Goal: Ask a question

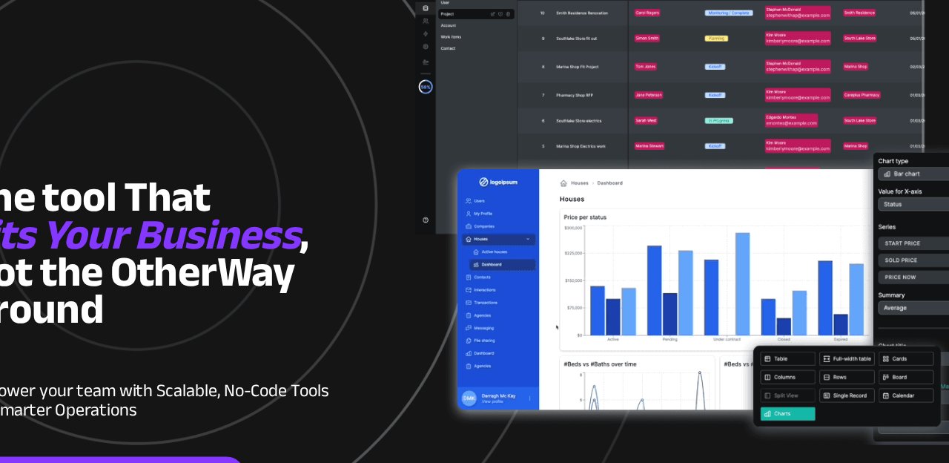
click at [606, 450] on div at bounding box center [474, 388] width 697 height 776
click at [211, 439] on div "Empower your team with Scala ble, No-Code Tools for Smarter Operations" at bounding box center [284, 417] width 317 height 77
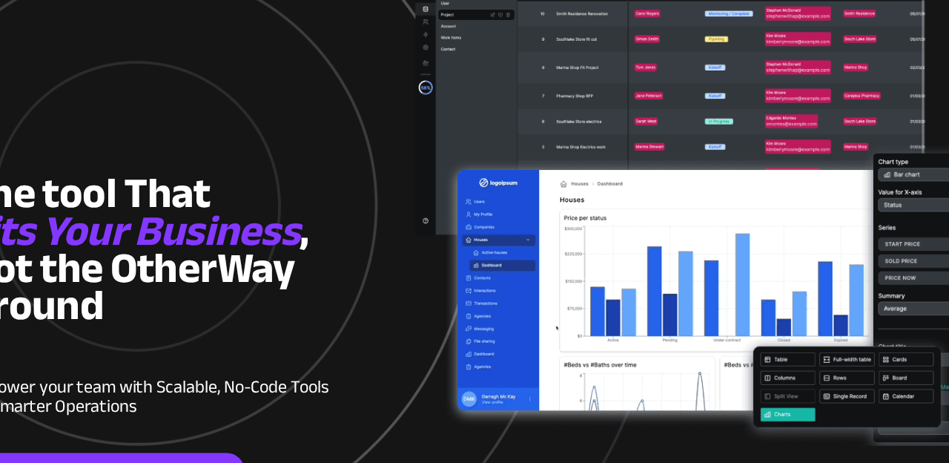
click at [217, 425] on span "ble, No-Code Tools for Smarter Operations" at bounding box center [277, 407] width 303 height 44
click at [215, 432] on div "Empower your team with Scala ble, No-Code Tools for Smarter Operations" at bounding box center [284, 413] width 317 height 77
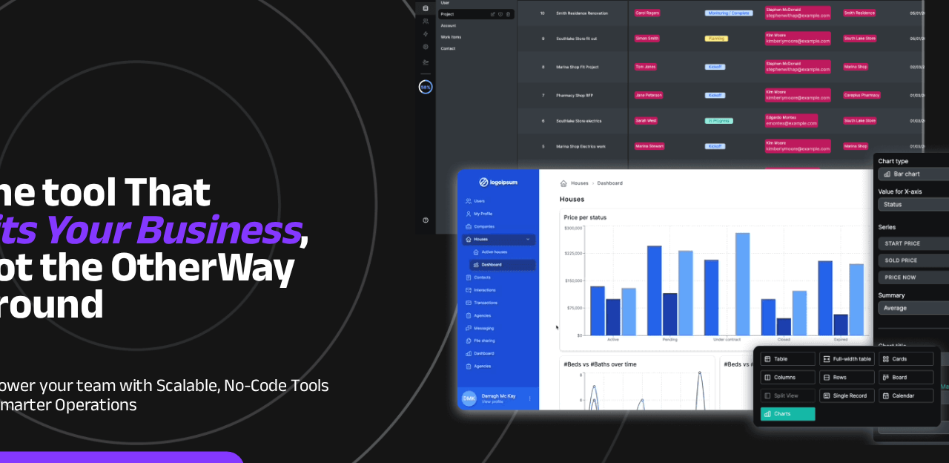
scroll to position [4, 0]
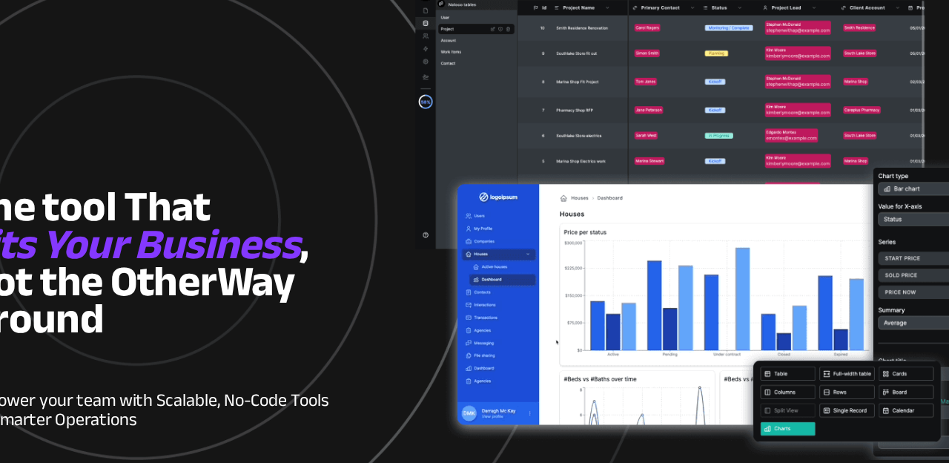
click at [219, 432] on div "Empower your team with Scala ble, No-Code Tools for Smarter Operations" at bounding box center [284, 413] width 317 height 77
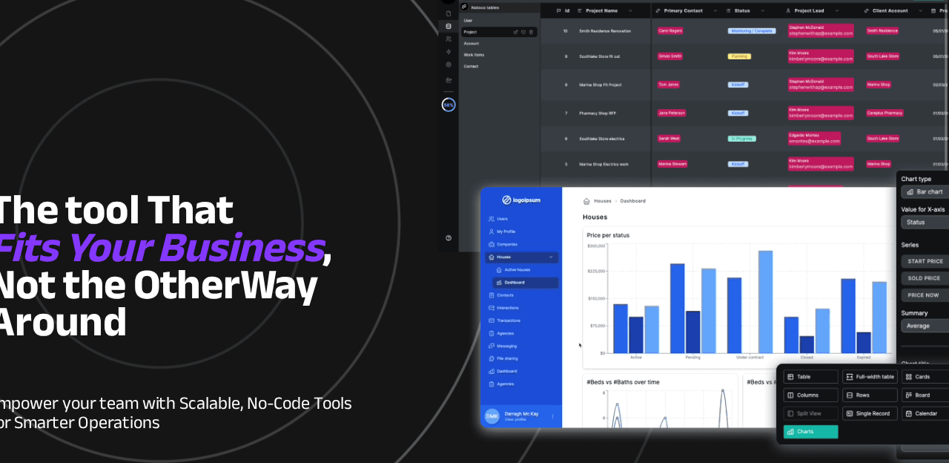
click at [274, 406] on span "Empower your team with Scala" at bounding box center [221, 397] width 191 height 27
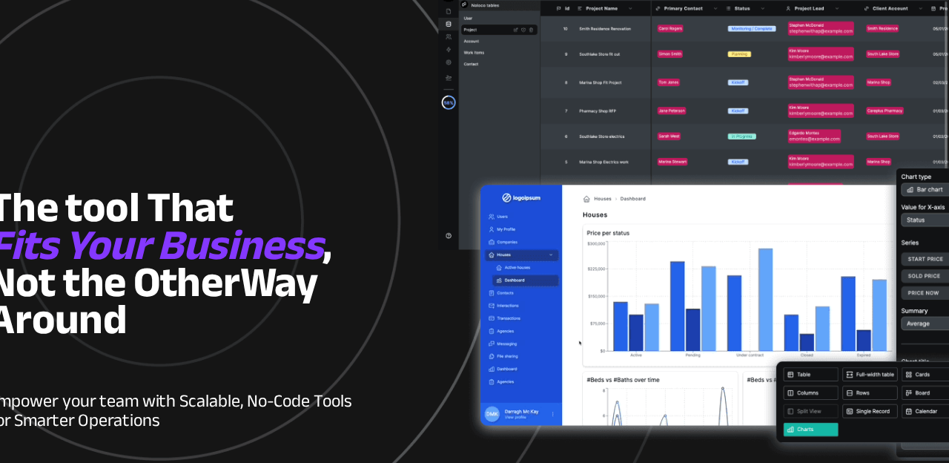
click at [270, 411] on p "Empower your team with Scala ble, No-Code Tools for Smarter Operations" at bounding box center [284, 399] width 317 height 49
click at [271, 424] on div "Empower your team with Scala ble, No-Code Tools for Smarter Operations" at bounding box center [284, 413] width 317 height 77
click at [269, 445] on p at bounding box center [284, 443] width 317 height 16
click at [230, 437] on p at bounding box center [284, 443] width 317 height 16
click at [223, 439] on p at bounding box center [284, 443] width 317 height 16
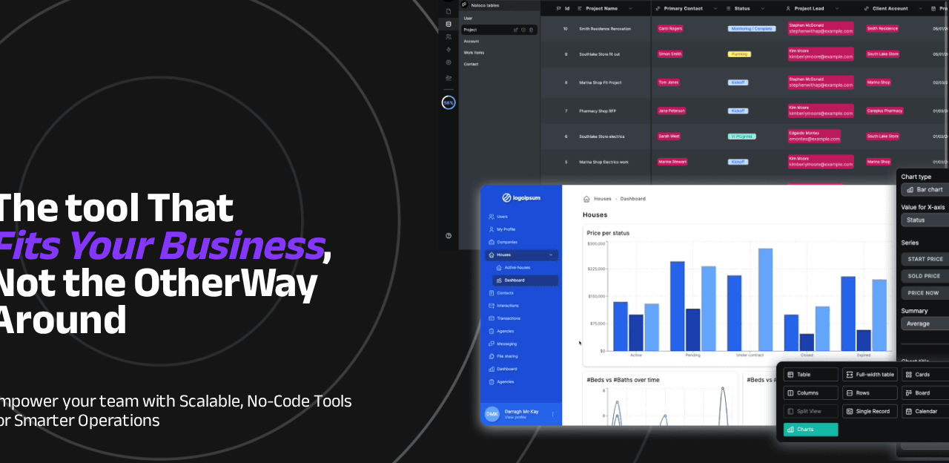
click at [217, 453] on link "Shape your custom tool" at bounding box center [247, 468] width 223 height 30
click at [216, 444] on p at bounding box center [284, 443] width 317 height 16
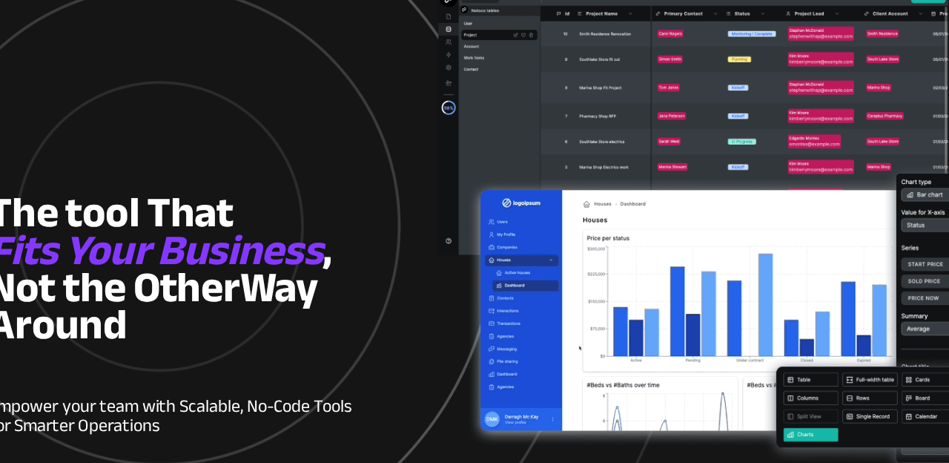
click at [303, 404] on span "Empower your team with Scala" at bounding box center [221, 397] width 191 height 27
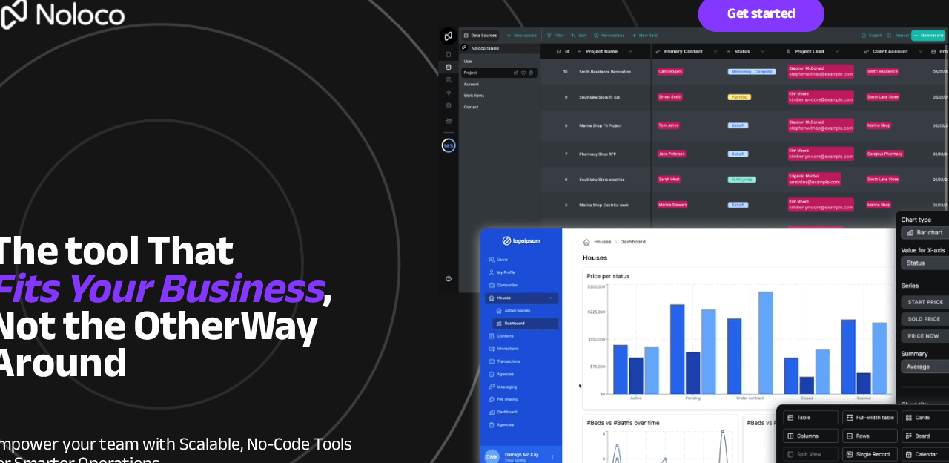
scroll to position [0, 0]
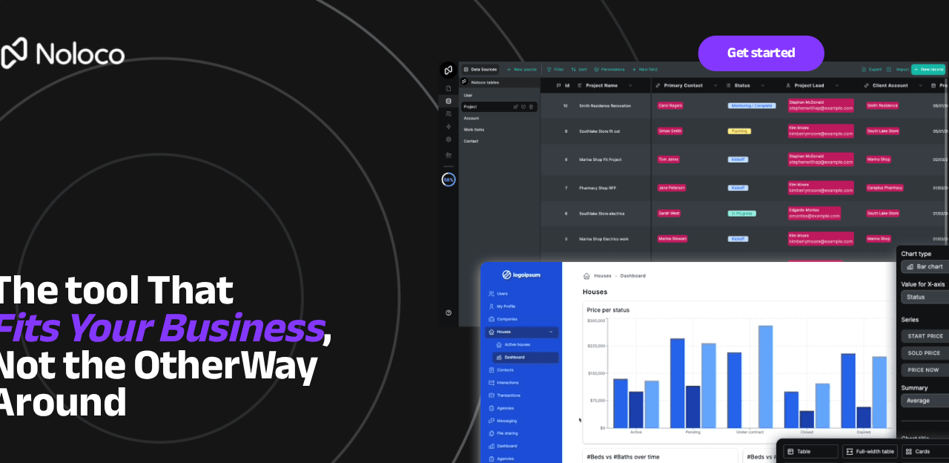
click at [352, 385] on p "Empower your team with Scala ble, No-Code Tools for Smarter Operations" at bounding box center [284, 403] width 317 height 49
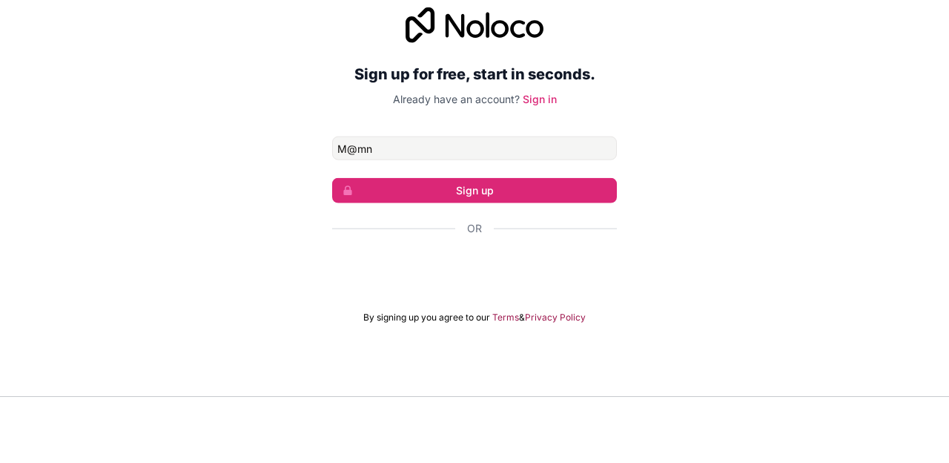
type input "M@mn"
click at [767, 135] on div "Sign up for free, start in seconds. Already have an account? Sign in M@mn Sign …" at bounding box center [474, 232] width 949 height 358
click at [762, 149] on div "Sign up for free, start in seconds. Already have an account? Sign in M@mn Sign …" at bounding box center [474, 232] width 949 height 358
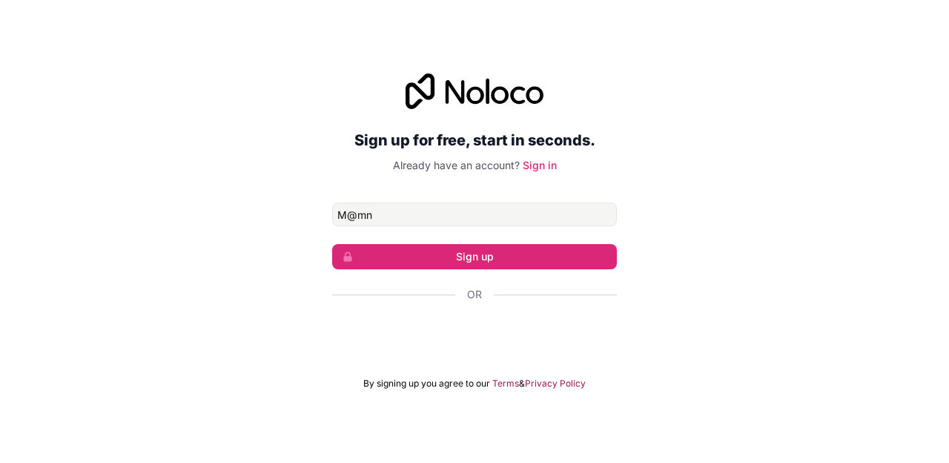
click at [762, 89] on div "Sign up for free, start in seconds. Already have an account? Sign in M@mn Sign …" at bounding box center [474, 232] width 949 height 358
click at [756, 403] on div "Sign up for free, start in seconds. Already have an account? Sign in M@mn Sign …" at bounding box center [474, 232] width 949 height 358
click at [754, 408] on div "Sign up for free, start in seconds. Already have an account? Sign in M@mn Sign …" at bounding box center [474, 232] width 949 height 358
click at [751, 410] on div "Sign up for free, start in seconds. Already have an account? Sign in M@mn Sign …" at bounding box center [474, 232] width 949 height 358
click at [744, 446] on div "Sign up for free, start in seconds. Already have an account? Sign in M@mn Sign …" at bounding box center [474, 231] width 949 height 463
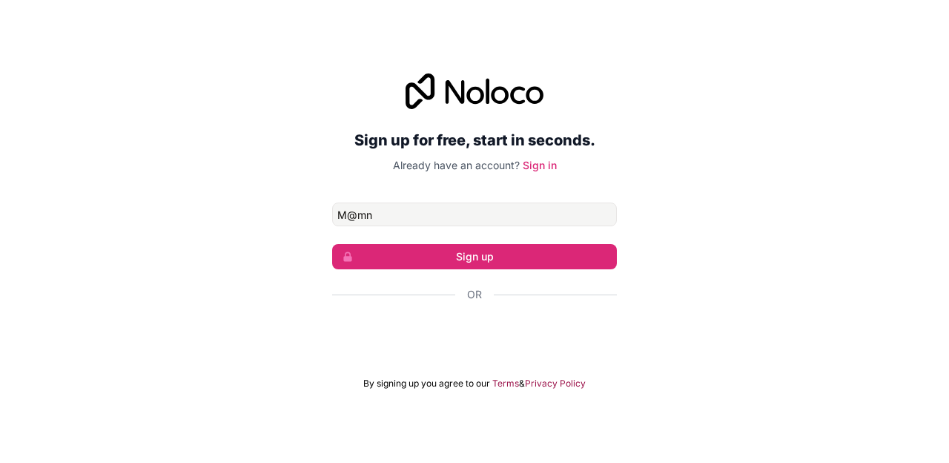
click at [309, 306] on div "Sign up for free, start in seconds. Already have an account? Sign in M@mn Sign …" at bounding box center [474, 232] width 949 height 358
click at [310, 332] on div "Sign up for free, start in seconds. Already have an account? Sign in M@mn Sign …" at bounding box center [474, 232] width 949 height 358
click at [303, 406] on div "Sign up for free, start in seconds. Already have an account? Sign in M@mn Sign …" at bounding box center [474, 232] width 949 height 358
click at [312, 452] on div "Sign up for free, start in seconds. Already have an account? Sign in M@mn Sign …" at bounding box center [474, 231] width 949 height 463
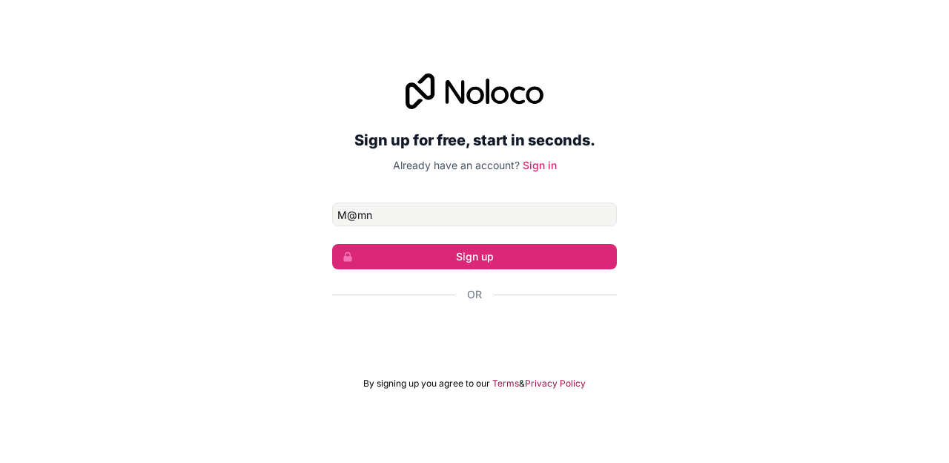
click at [332, 454] on div "Sign up for free, start in seconds. Already have an account? Sign in M@mn Sign …" at bounding box center [474, 231] width 949 height 463
click at [333, 452] on div "Sign up for free, start in seconds. Already have an account? Sign in M@mn Sign …" at bounding box center [474, 231] width 949 height 463
click at [339, 451] on div "Sign up for free, start in seconds. Already have an account? Sign in M@mn Sign …" at bounding box center [474, 231] width 949 height 463
click at [340, 450] on div "Sign up for free, start in seconds. Already have an account? Sign in M@mn Sign …" at bounding box center [474, 231] width 949 height 463
click at [346, 449] on div "Sign up for free, start in seconds. Already have an account? Sign in M@mn Sign …" at bounding box center [474, 231] width 949 height 463
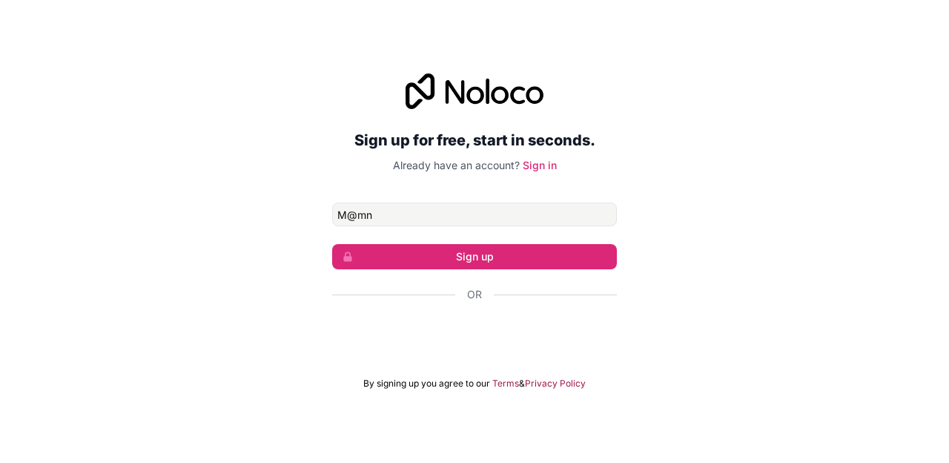
click at [353, 461] on div "Sign up for free, start in seconds. Already have an account? Sign in M@mn Sign …" at bounding box center [474, 231] width 949 height 463
click at [500, 389] on link "Terms" at bounding box center [506, 384] width 27 height 12
click at [499, 389] on link "Terms" at bounding box center [506, 384] width 27 height 12
click at [500, 389] on link "Terms" at bounding box center [506, 384] width 27 height 12
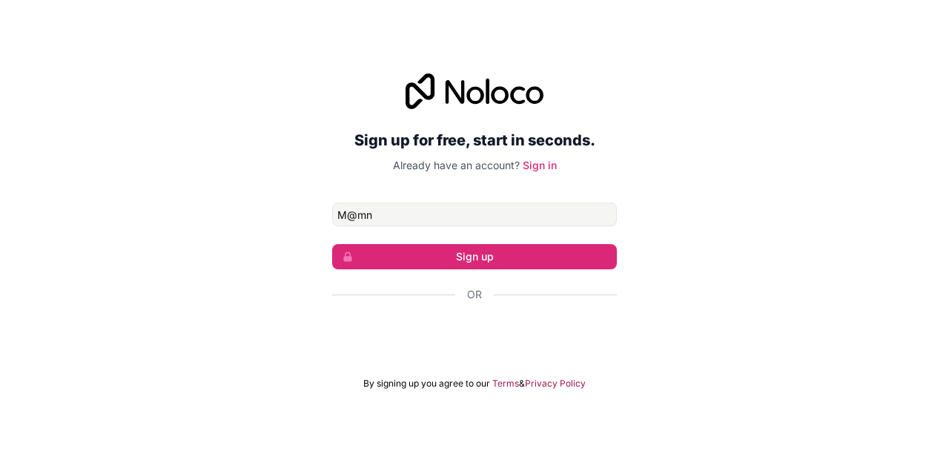
click at [499, 410] on div "Sign up for free, start in seconds. Already have an account? Sign in M@mn Sign …" at bounding box center [474, 232] width 949 height 358
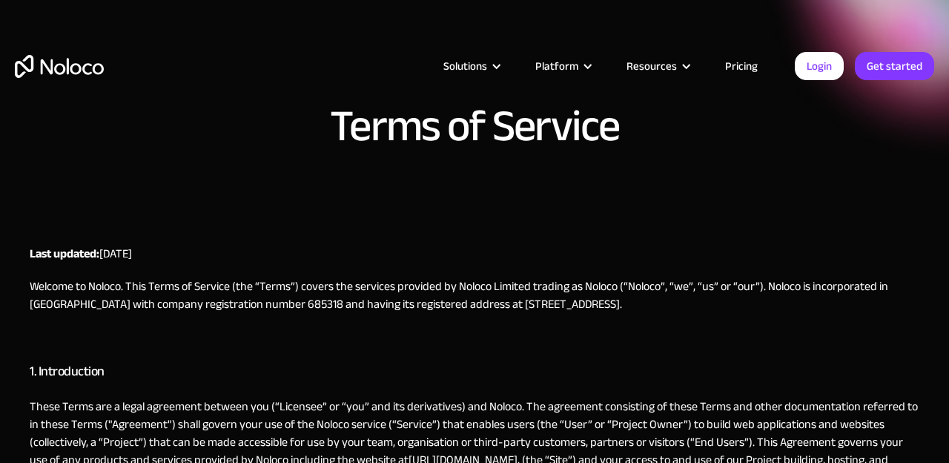
click at [671, 445] on p "These Terms are a legal agreement between you (“Licensee” or “you” and its deri…" at bounding box center [475, 442] width 890 height 89
click at [673, 449] on p "These Terms are a legal agreement between you (“Licensee” or “you” and its deri…" at bounding box center [475, 442] width 890 height 89
click at [670, 447] on p "These Terms are a legal agreement between you (“Licensee” or “you” and its deri…" at bounding box center [475, 442] width 890 height 89
click at [667, 449] on p "These Terms are a legal agreement between you (“Licensee” or “you” and its deri…" at bounding box center [475, 442] width 890 height 89
click at [665, 447] on p "These Terms are a legal agreement between you (“Licensee” or “you” and its deri…" at bounding box center [475, 442] width 890 height 89
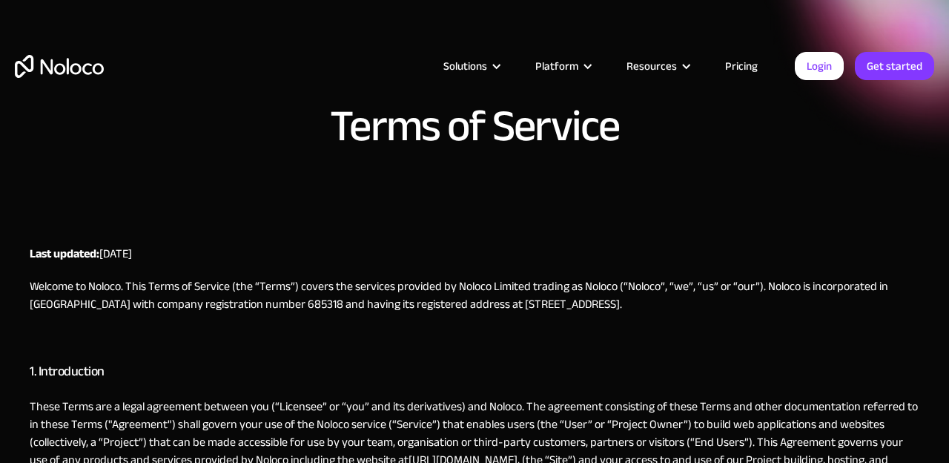
click at [662, 446] on p "These Terms are a legal agreement between you (“Licensee” or “you” and its deri…" at bounding box center [475, 442] width 890 height 89
click at [711, 407] on p "These Terms are a legal agreement between you (“Licensee” or “you” and its deri…" at bounding box center [475, 442] width 890 height 89
click at [712, 414] on p "These Terms are a legal agreement between you (“Licensee” or “you” and its deri…" at bounding box center [475, 442] width 890 height 89
click at [729, 441] on p "These Terms are a legal agreement between you (“Licensee” or “you” and its deri…" at bounding box center [475, 442] width 890 height 89
click at [711, 420] on p "These Terms are a legal agreement between you (“Licensee” or “you” and its deri…" at bounding box center [475, 442] width 890 height 89
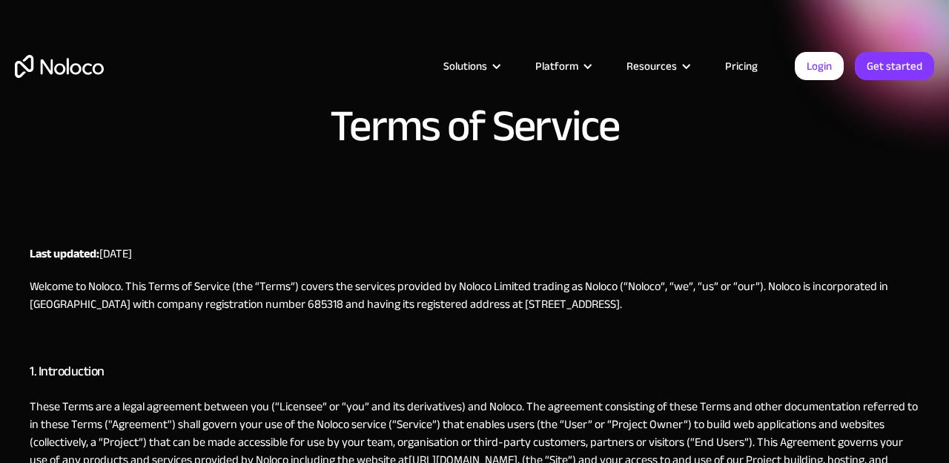
click at [707, 422] on p "These Terms are a legal agreement between you (“Licensee” or “you” and its deri…" at bounding box center [475, 442] width 890 height 89
click at [696, 440] on p "These Terms are a legal agreement between you (“Licensee” or “you” and its deri…" at bounding box center [475, 442] width 890 height 89
click at [738, 377] on h3 "1. Introduction" at bounding box center [475, 371] width 890 height 22
click at [760, 337] on p "‍" at bounding box center [475, 337] width 890 height 18
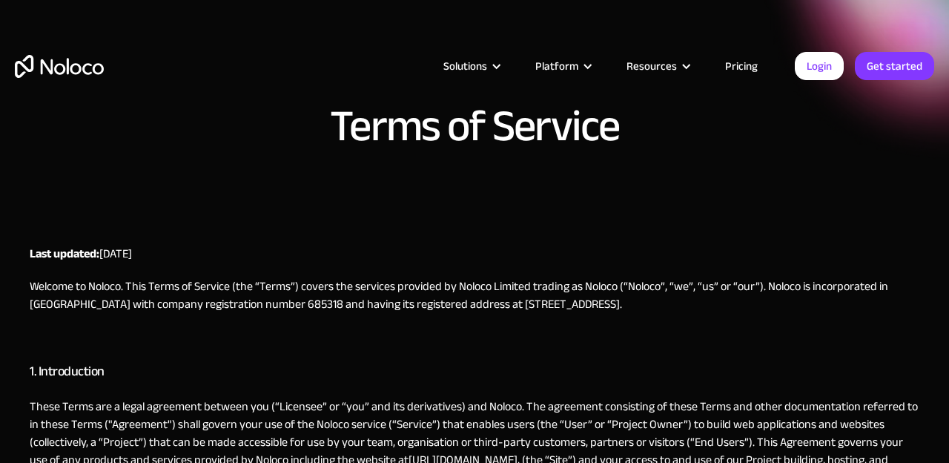
click at [791, 372] on h3 "1. Introduction" at bounding box center [475, 371] width 890 height 22
click at [792, 374] on h3 "1. Introduction" at bounding box center [475, 371] width 890 height 22
click at [792, 376] on h3 "1. Introduction" at bounding box center [475, 371] width 890 height 22
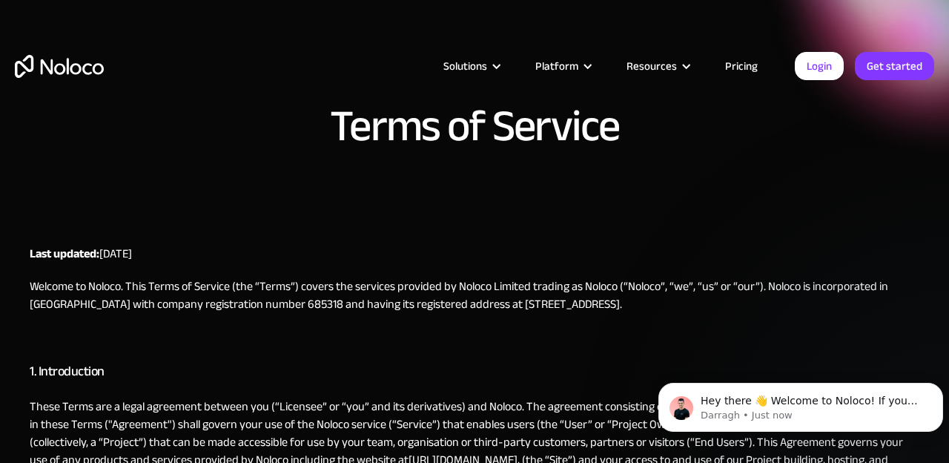
click html "Hey there 👋 Welcome to Noloco! If you have any questions, just reply to this me…"
click at [880, 448] on body "Hey there 👋 Welcome to Noloco! If you have any questions, just reply to this me…" at bounding box center [801, 404] width 285 height 92
click html "Hey there 👋 Welcome to Noloco! If you have any questions, just reply to this me…"
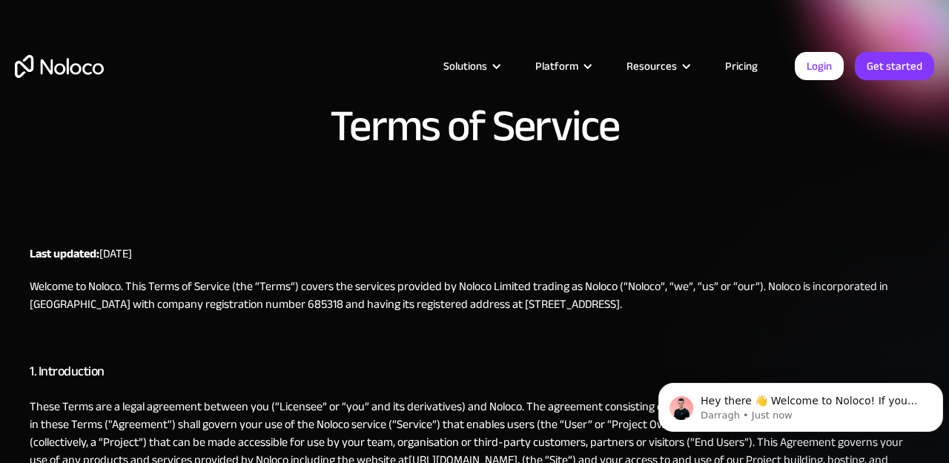
click html "Hey there 👋 Welcome to Noloco! If you have any questions, just reply to this me…"
click at [829, 428] on div "Hey there 👋 Welcome to Noloco! If you have any questions, just reply to this me…" at bounding box center [801, 407] width 285 height 49
click at [837, 440] on p "These Terms are a legal agreement between you (“Licensee” or “you” and its deri…" at bounding box center [475, 442] width 890 height 89
click at [817, 444] on p "These Terms are a legal agreement between you (“Licensee” or “you” and its deri…" at bounding box center [475, 442] width 890 height 89
click at [815, 444] on p "These Terms are a legal agreement between you (“Licensee” or “you” and its deri…" at bounding box center [475, 442] width 890 height 89
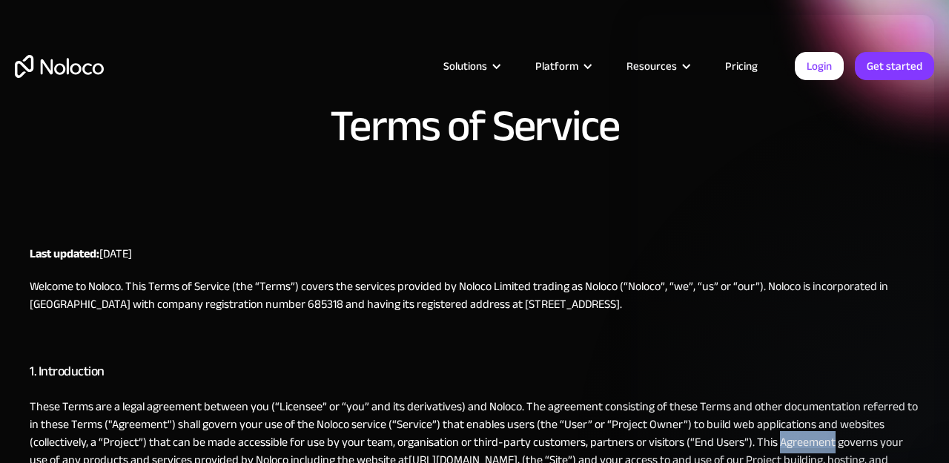
click at [786, 459] on p "These Terms are a legal agreement between you (“Licensee” or “you” and its deri…" at bounding box center [475, 442] width 890 height 89
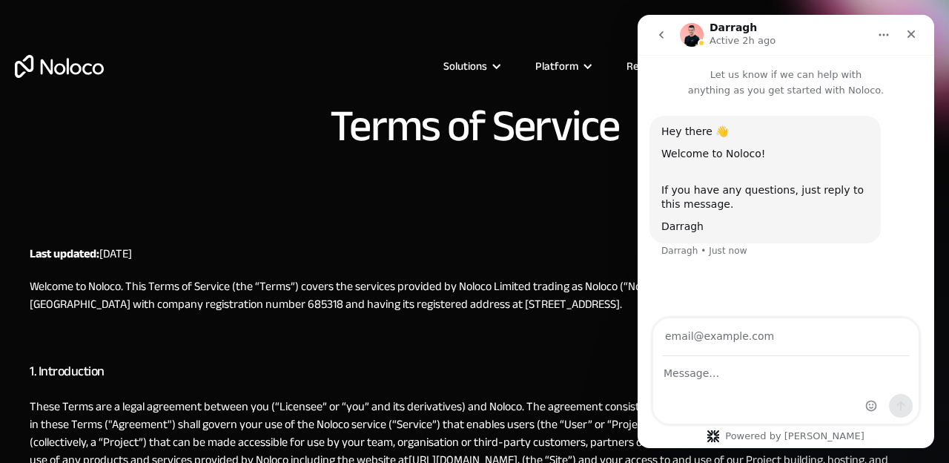
click at [753, 429] on div "Powered by Fin" at bounding box center [786, 382] width 297 height 131
click at [748, 427] on div "Powered by Fin" at bounding box center [786, 382] width 297 height 131
click at [745, 426] on div "Powered by Fin" at bounding box center [786, 382] width 297 height 131
click at [742, 427] on div "Powered by Fin" at bounding box center [786, 382] width 297 height 131
click at [731, 447] on div "Powered by Fin" at bounding box center [786, 382] width 297 height 131
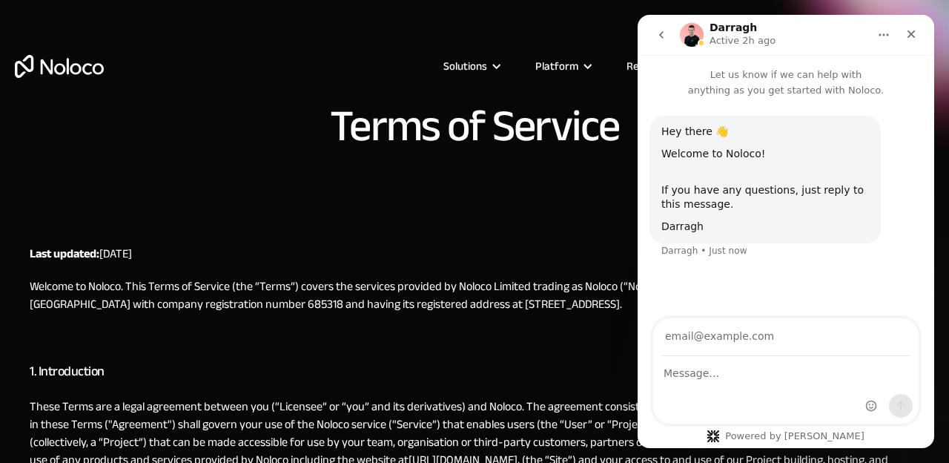
click at [711, 447] on div "Powered by Fin" at bounding box center [786, 382] width 297 height 131
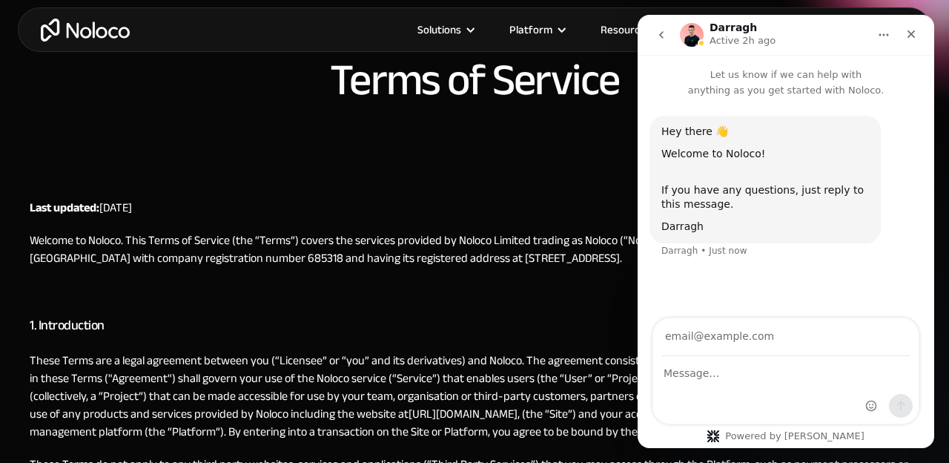
scroll to position [46, 0]
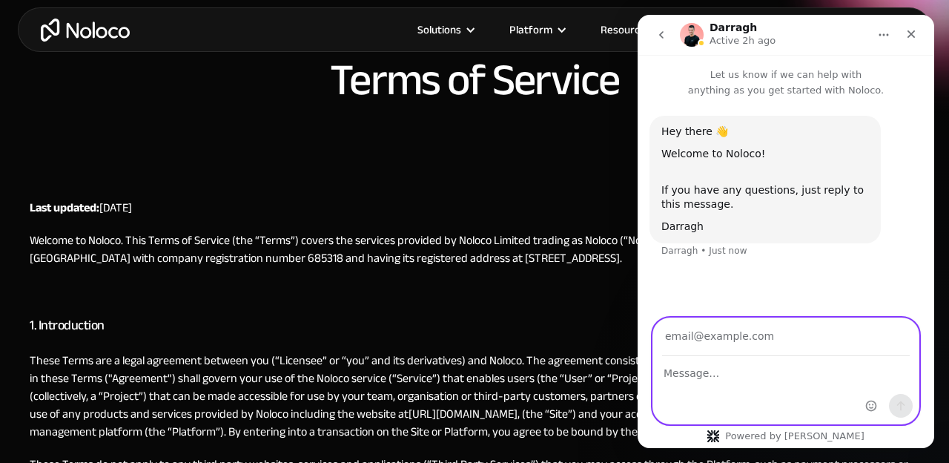
click at [707, 382] on textarea "Message…" at bounding box center [786, 369] width 266 height 25
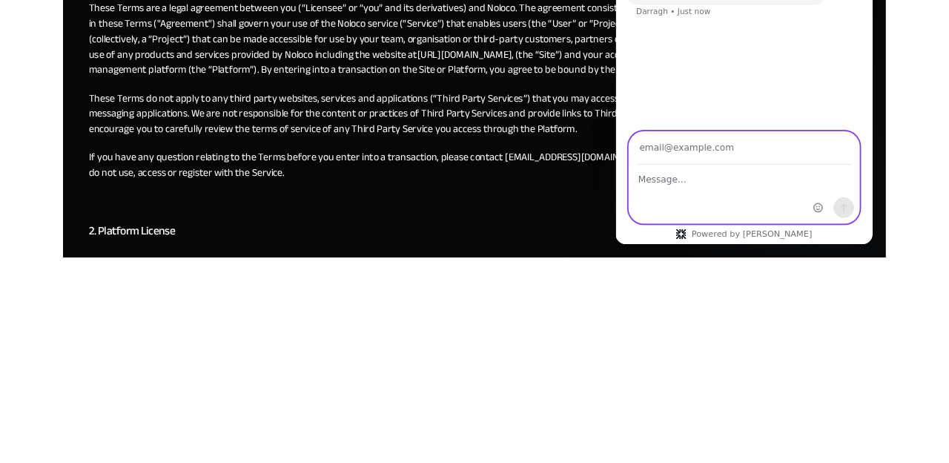
scroll to position [172, 0]
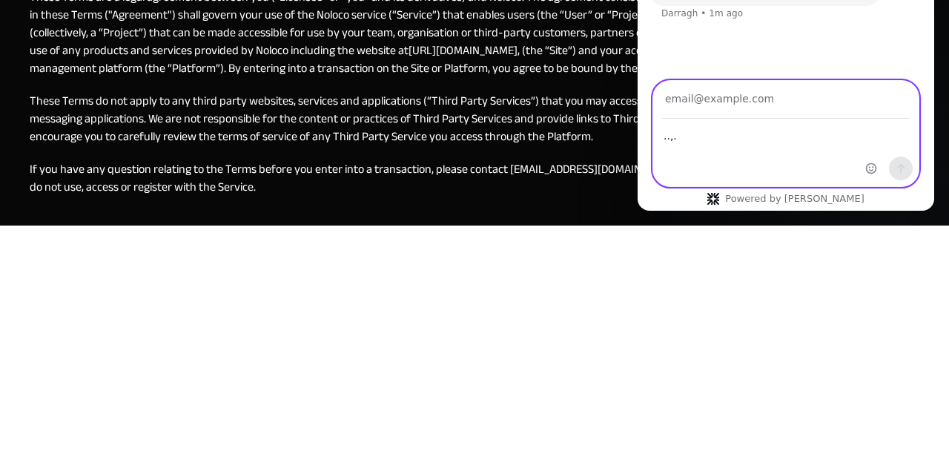
type textarea "..,."
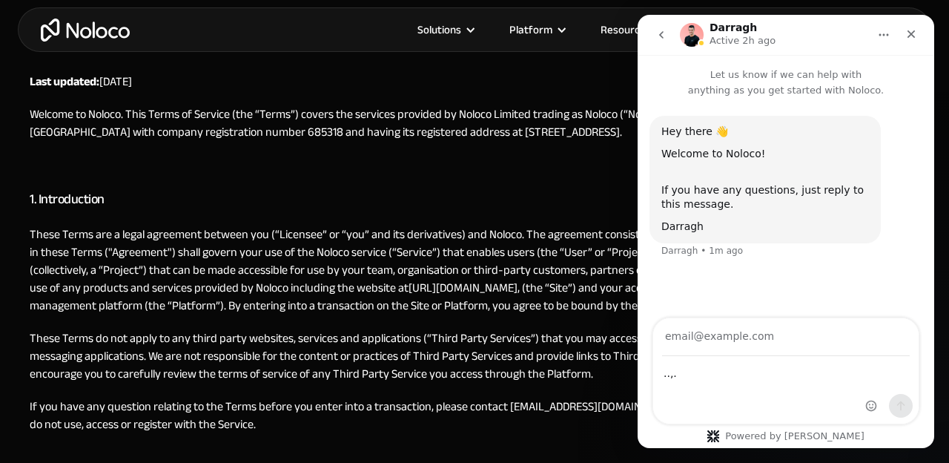
click at [818, 116] on div "Hey there 👋 Welcome to Noloco! If you have any questions, just reply to this me…" at bounding box center [765, 180] width 231 height 128
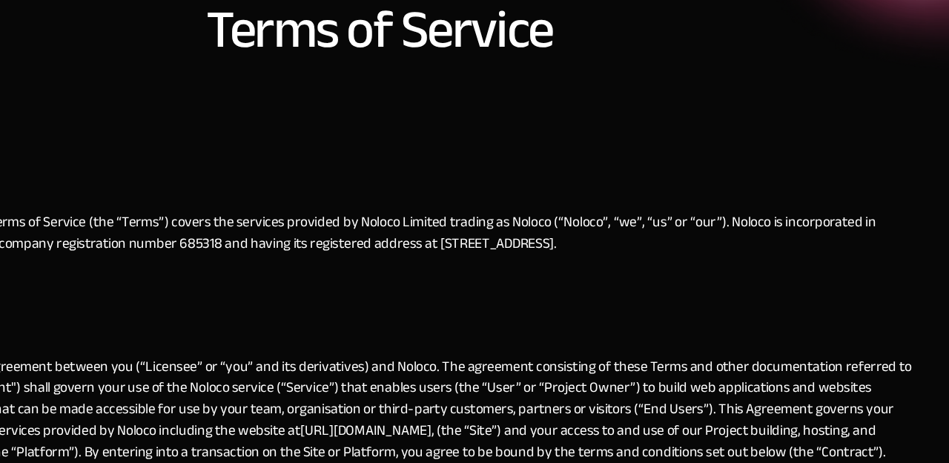
scroll to position [24, 0]
click at [829, 151] on div "Terms of Service" at bounding box center [475, 127] width 920 height 96
click at [822, 149] on div "Terms of Service" at bounding box center [475, 127] width 920 height 96
click at [814, 148] on div "Terms of Service" at bounding box center [475, 127] width 920 height 96
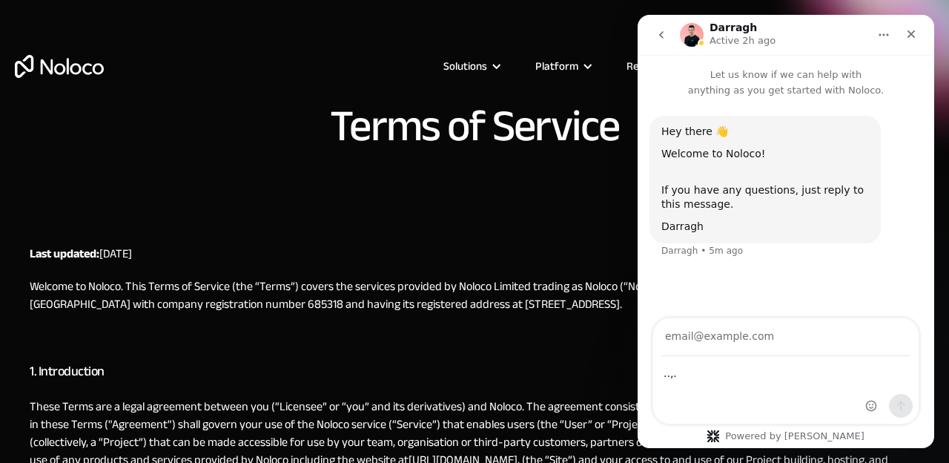
click at [925, 340] on div "..,. ..,." at bounding box center [786, 370] width 297 height 107
click at [911, 324] on div "Intercom messenger" at bounding box center [889, 370] width 59 height 105
click at [898, 297] on div "Hey there 👋 Welcome to Noloco! If you have any questions, just reply to this me…" at bounding box center [786, 209] width 297 height 222
click at [928, 365] on div "..,. ..,." at bounding box center [786, 370] width 297 height 107
click at [928, 362] on div "..,. ..,." at bounding box center [786, 370] width 297 height 107
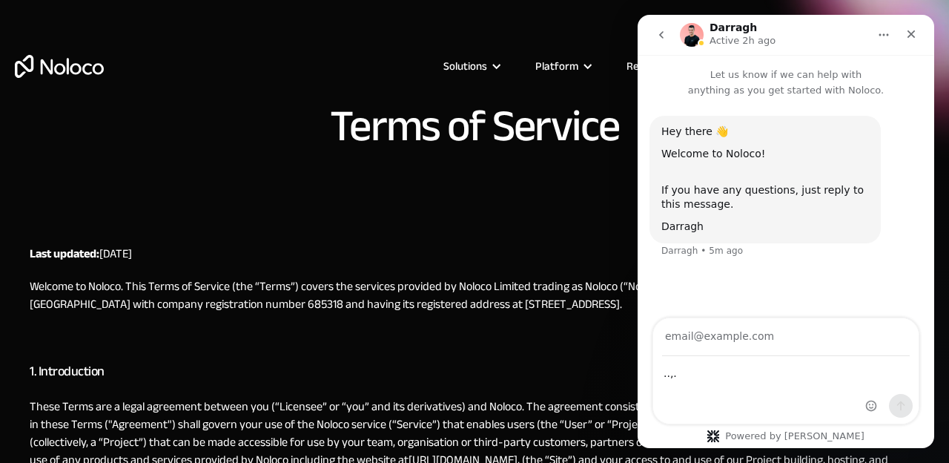
click at [929, 355] on div "..,. ..,." at bounding box center [786, 370] width 297 height 107
click at [912, 375] on div "Intercom messenger" at bounding box center [889, 370] width 59 height 105
click at [909, 380] on div "Intercom messenger" at bounding box center [889, 370] width 59 height 105
click at [911, 398] on div "Intercom messenger" at bounding box center [889, 409] width 47 height 30
click at [909, 429] on div "..,. ..,. Powered by Fin" at bounding box center [786, 382] width 297 height 131
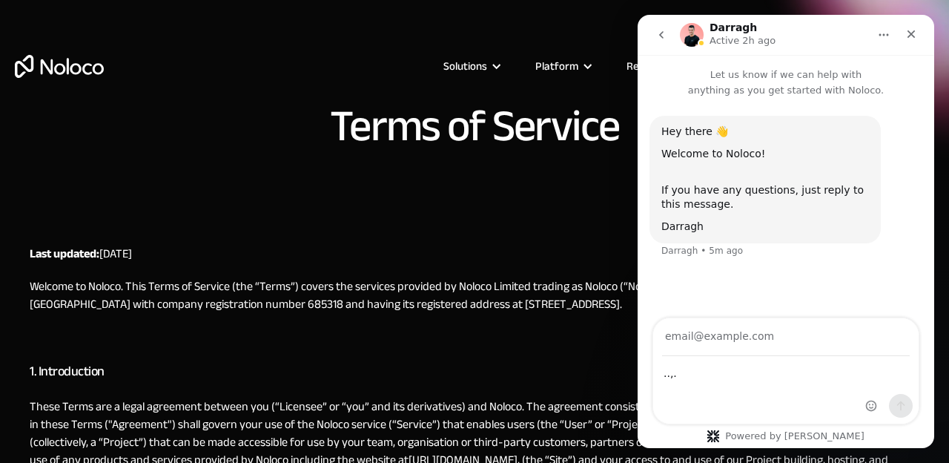
click at [908, 432] on div "..,. ..,. Powered by Fin" at bounding box center [786, 382] width 297 height 131
click at [849, 432] on div "..,. ..,. Powered by Fin" at bounding box center [786, 382] width 297 height 131
click at [815, 445] on div "..,. ..,. Powered by Fin" at bounding box center [786, 382] width 297 height 131
click at [847, 445] on div "..,. ..,. Powered by Fin" at bounding box center [786, 382] width 297 height 131
click at [847, 442] on div "..,. ..,. Powered by Fin" at bounding box center [786, 382] width 297 height 131
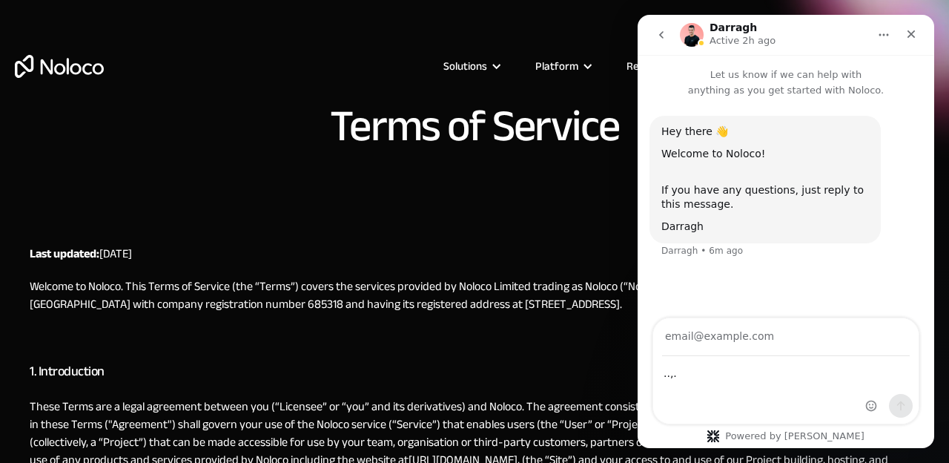
click at [848, 444] on div "..,. ..,. Powered by Fin" at bounding box center [786, 382] width 297 height 131
click at [849, 445] on div "..,. ..,. Powered by Fin" at bounding box center [786, 382] width 297 height 131
click at [820, 409] on div "..,. ..,." at bounding box center [786, 390] width 266 height 67
click at [794, 389] on div "..,. ..,." at bounding box center [786, 390] width 266 height 67
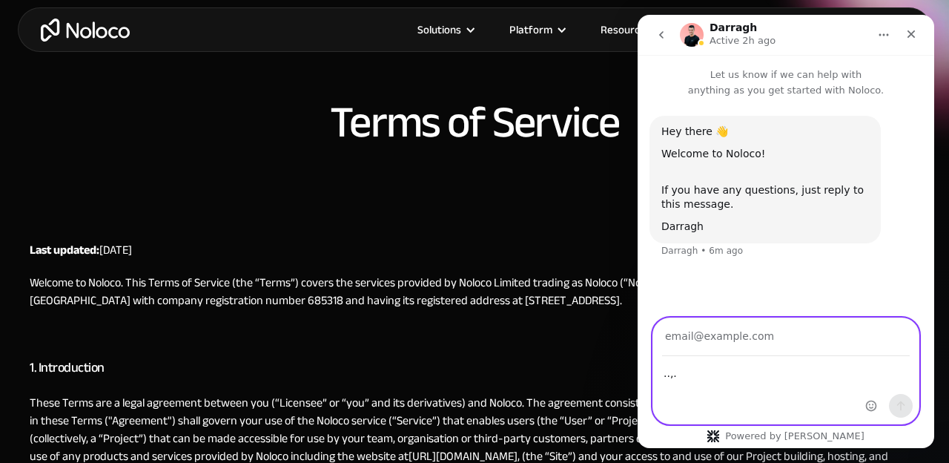
click at [799, 369] on textarea "..,." at bounding box center [786, 369] width 266 height 25
click at [800, 372] on textarea "..,." at bounding box center [786, 369] width 266 height 25
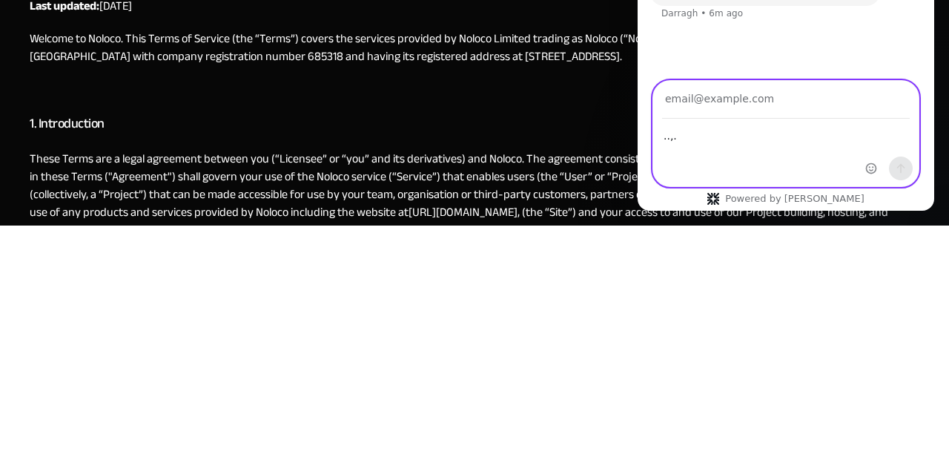
scroll to position [23, 0]
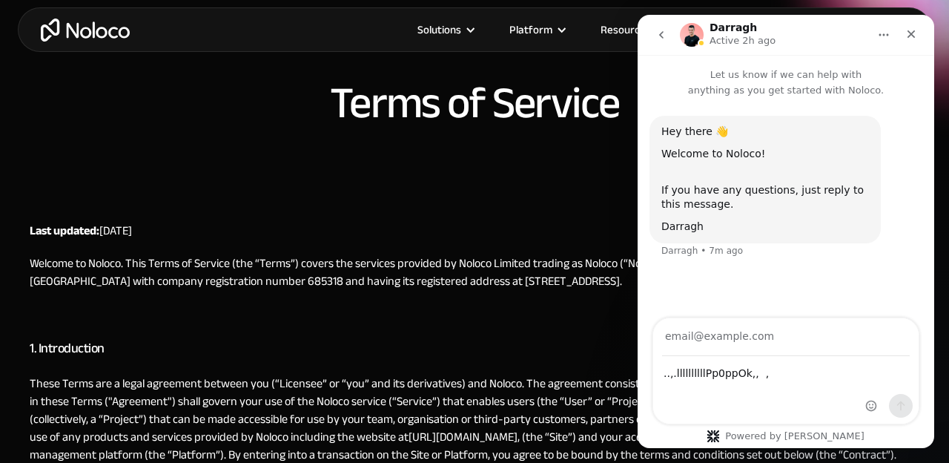
click at [752, 37] on p "Active 2h ago" at bounding box center [743, 40] width 66 height 15
click at [573, 109] on h1 "Terms of Service" at bounding box center [474, 103] width 289 height 45
click at [568, 111] on h1 "Terms of Service" at bounding box center [474, 103] width 289 height 45
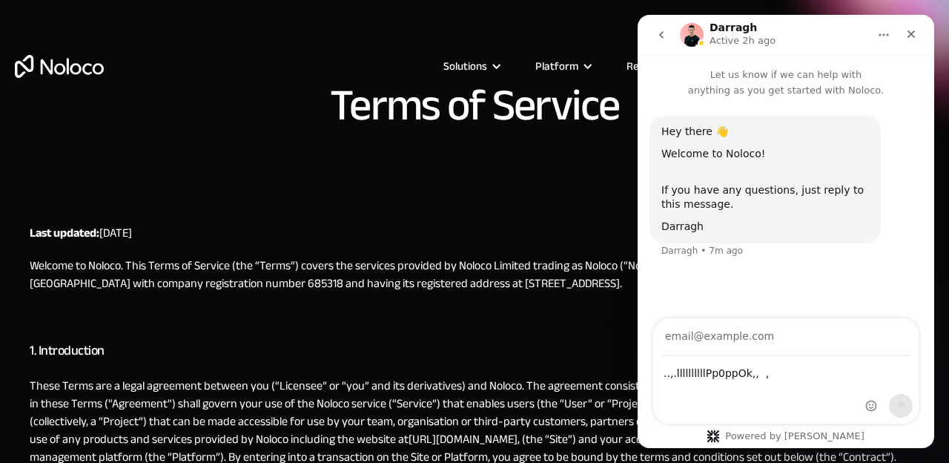
scroll to position [0, 0]
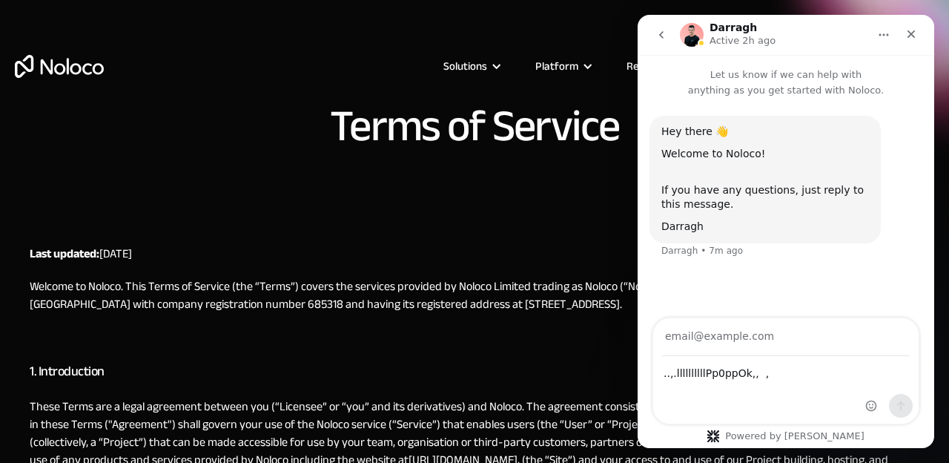
click at [780, 60] on p "Let us know if we can help with anything as you get started with Noloco." at bounding box center [786, 76] width 297 height 43
click at [861, 5] on div "Solutions Use Cases Business Types Project Management Keep track of customers, …" at bounding box center [474, 69] width 949 height 139
click at [866, 4] on div "Solutions Use Cases Business Types Project Management Keep track of customers, …" at bounding box center [474, 69] width 949 height 139
click at [830, 142] on div "Hey there 👋 Welcome to Noloco! If you have any questions, just reply to this me…" at bounding box center [766, 180] width 208 height 110
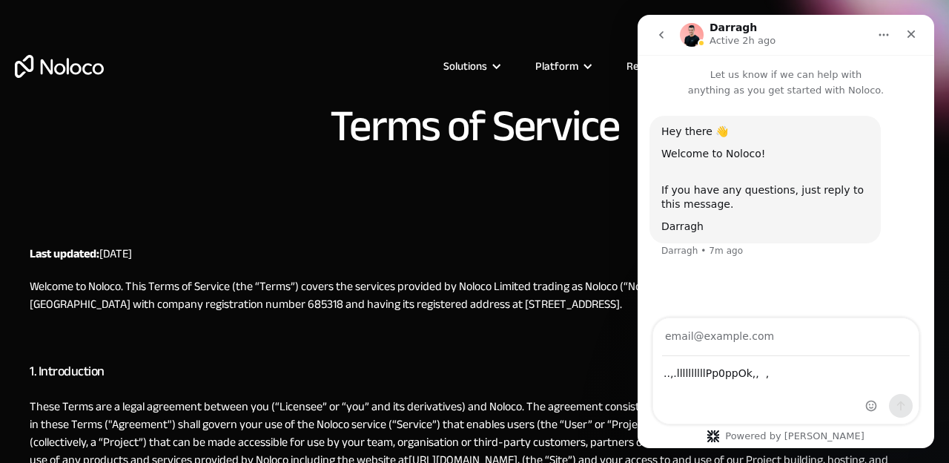
click at [921, 174] on div "Hey there 👋 Welcome to Noloco! If you have any questions, just reply to this me…" at bounding box center [786, 196] width 273 height 160
click at [922, 306] on div "Hey there 👋 Welcome to Noloco! If you have any questions, just reply to this me…" at bounding box center [786, 209] width 297 height 222
click at [919, 326] on div "..,.llllllllllPp0ppOk,, , ..,.llllllllllPp0ppOk,, ," at bounding box center [786, 370] width 297 height 107
click at [910, 369] on div "Intercom messenger" at bounding box center [889, 370] width 59 height 105
click at [912, 366] on div "Intercom messenger" at bounding box center [889, 370] width 59 height 105
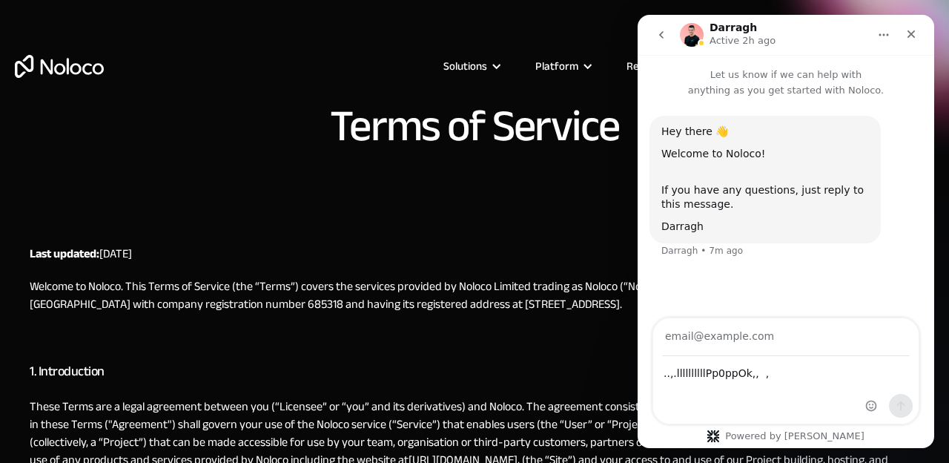
click at [931, 288] on div "Hey there 👋 Welcome to Noloco! If you have any questions, just reply to this me…" at bounding box center [786, 209] width 297 height 222
click at [355, 148] on h1 "Terms of Service" at bounding box center [474, 126] width 289 height 45
click at [348, 148] on h1 "Terms of Service" at bounding box center [474, 126] width 289 height 45
click at [375, 169] on div "Terms of Service" at bounding box center [475, 152] width 920 height 96
click at [893, 320] on div "Intercom messenger" at bounding box center [889, 370] width 59 height 105
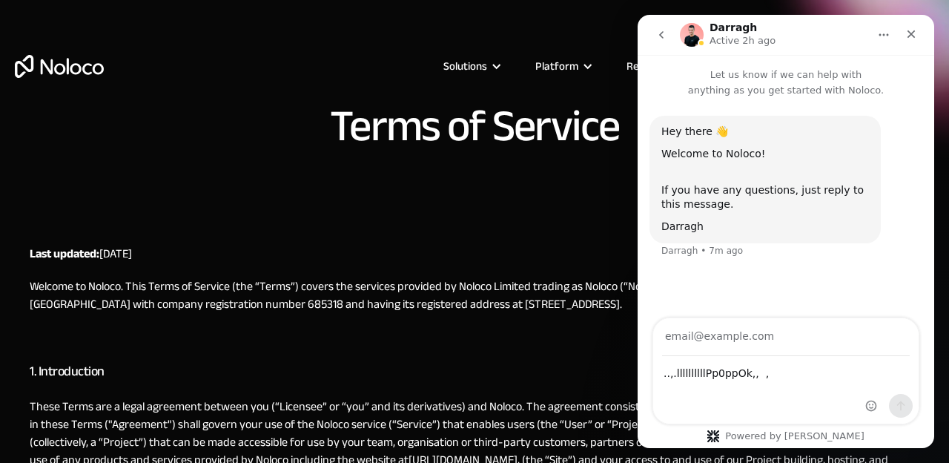
click at [894, 319] on div "Intercom messenger" at bounding box center [889, 370] width 59 height 105
click at [897, 320] on div "Intercom messenger" at bounding box center [889, 370] width 59 height 105
click at [902, 320] on div "Intercom messenger" at bounding box center [889, 370] width 59 height 105
click at [903, 274] on div "Hey there 👋 Welcome to Noloco! If you have any questions, just reply to this me…" at bounding box center [786, 196] width 273 height 160
click at [910, 192] on div "Hey there 👋 Welcome to Noloco! If you have any questions, just reply to this me…" at bounding box center [786, 196] width 273 height 160
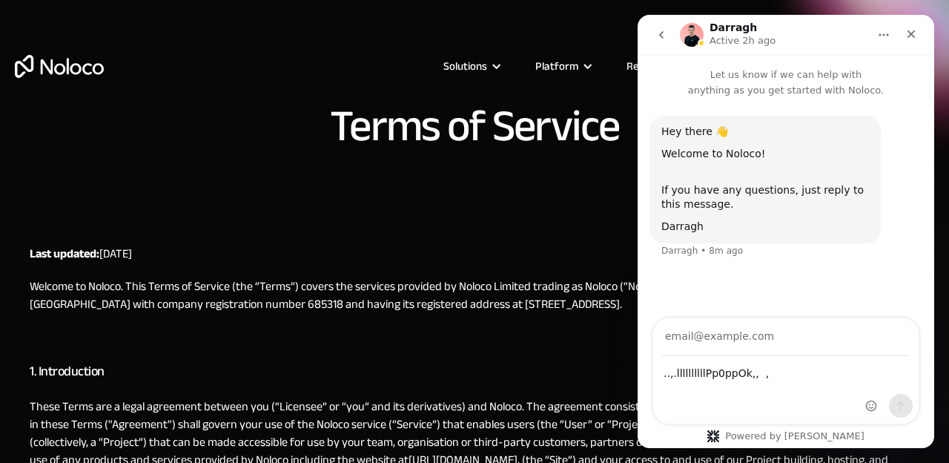
click at [894, 294] on div "Hey there 👋 Welcome to Noloco! If you have any questions, just reply to this me…" at bounding box center [786, 209] width 297 height 222
click at [886, 353] on div "Intercom messenger" at bounding box center [889, 370] width 59 height 105
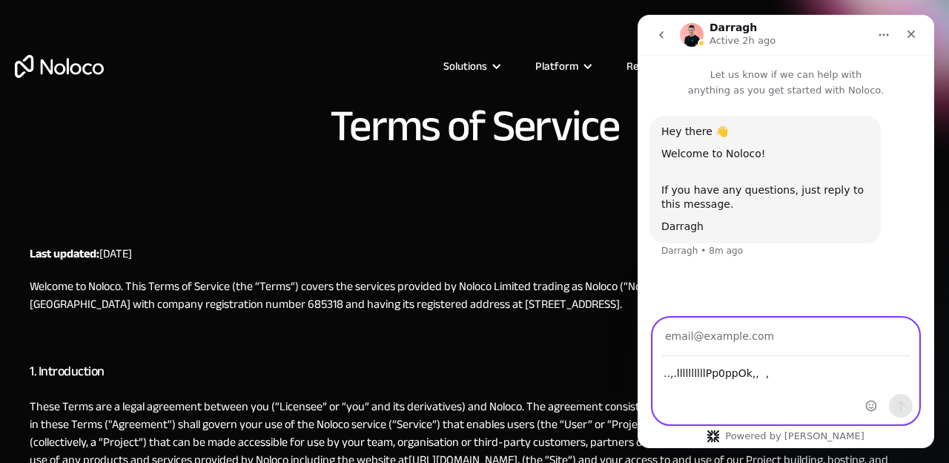
click at [829, 342] on input "Your email" at bounding box center [786, 337] width 248 height 38
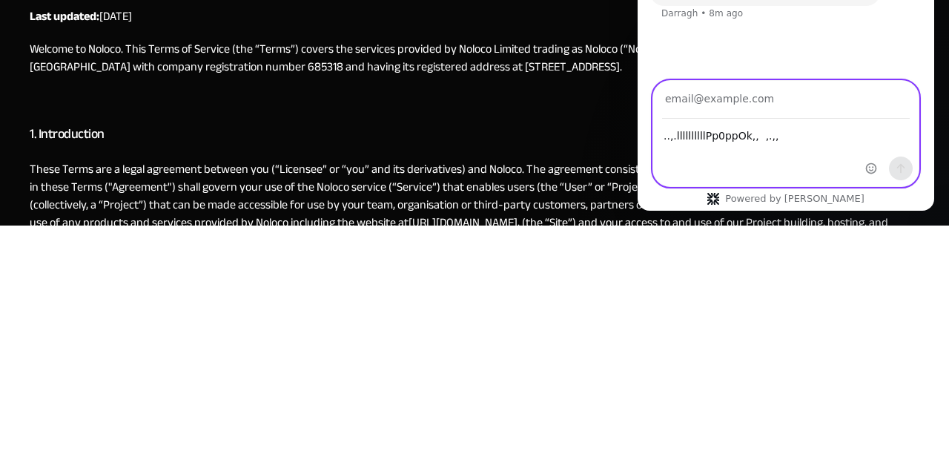
type textarea "..,.llllllllllPp0ppOk,, ,.,,"
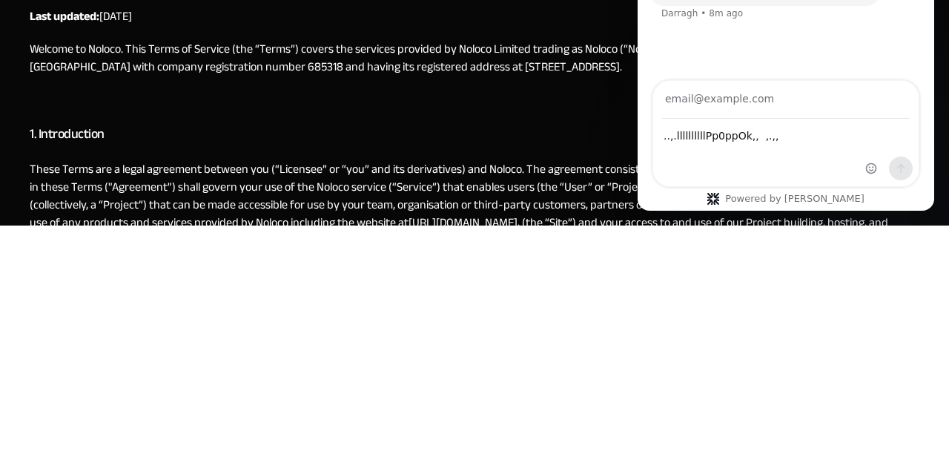
click at [147, 248] on p "Last updated: April 26th, 2022" at bounding box center [475, 254] width 890 height 18
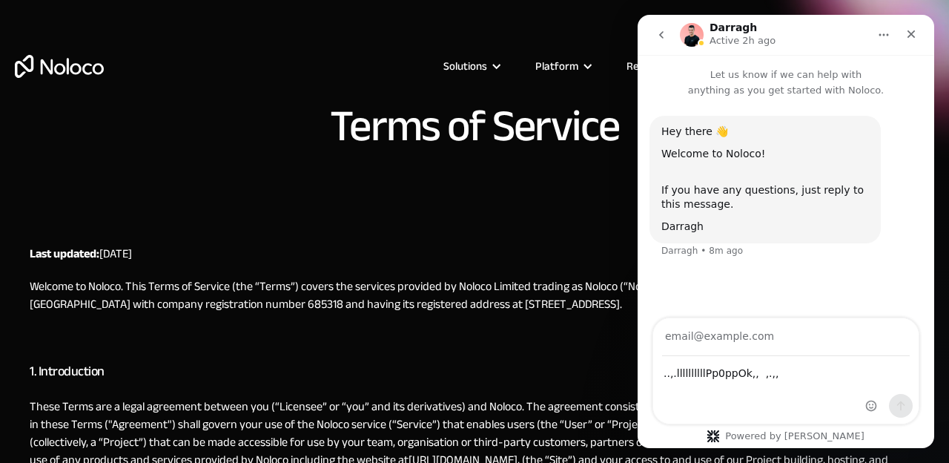
click at [140, 7] on div "Solutions Use Cases Business Types Project Management Keep track of customers, …" at bounding box center [474, 69] width 949 height 139
click at [860, 310] on div "Hey there 👋 Welcome to Noloco! If you have any questions, just reply to this me…" at bounding box center [786, 209] width 297 height 222
click at [857, 312] on div "Hey there 👋 Welcome to Noloco! If you have any questions, just reply to this me…" at bounding box center [786, 209] width 297 height 222
click at [869, 319] on div "Intercom messenger" at bounding box center [889, 370] width 59 height 105
click at [870, 317] on div "Hey there 👋 Welcome to Noloco! If you have any questions, just reply to this me…" at bounding box center [786, 209] width 297 height 222
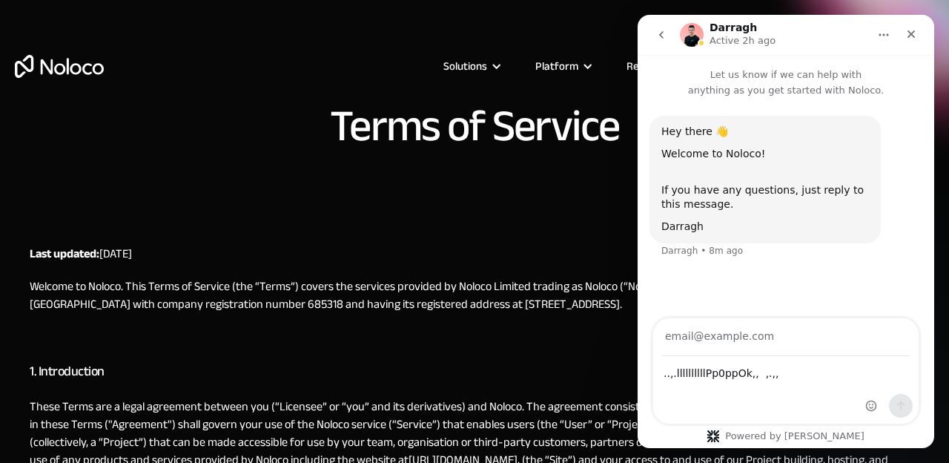
click at [875, 317] on div "Hey there 👋 Welcome to Noloco! If you have any questions, just reply to this me…" at bounding box center [786, 209] width 297 height 222
click at [912, 299] on div "Hey there 👋 Welcome to Noloco! If you have any questions, just reply to this me…" at bounding box center [786, 209] width 297 height 222
click at [921, 268] on div "Hey there 👋 Welcome to Noloco! If you have any questions, just reply to this me…" at bounding box center [786, 196] width 273 height 160
click at [911, 94] on p "Let us know if we can help with anything as you get started with Noloco." at bounding box center [786, 76] width 297 height 43
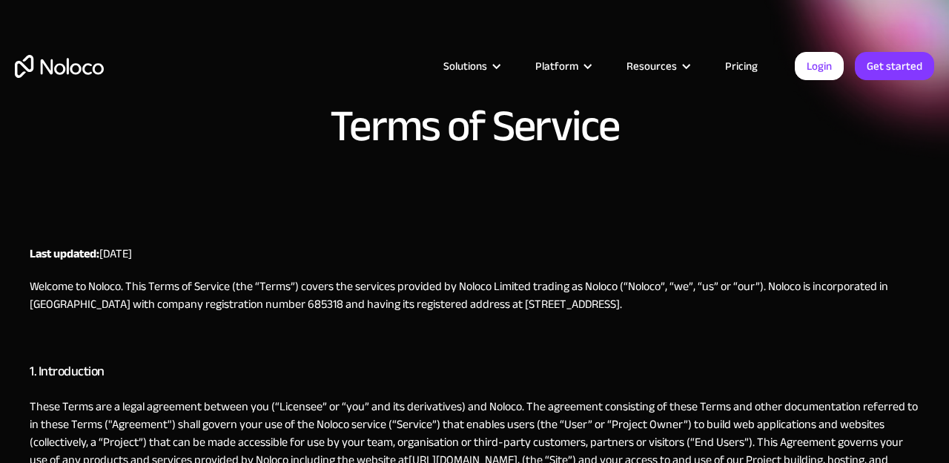
click at [587, 65] on div at bounding box center [587, 66] width 11 height 11
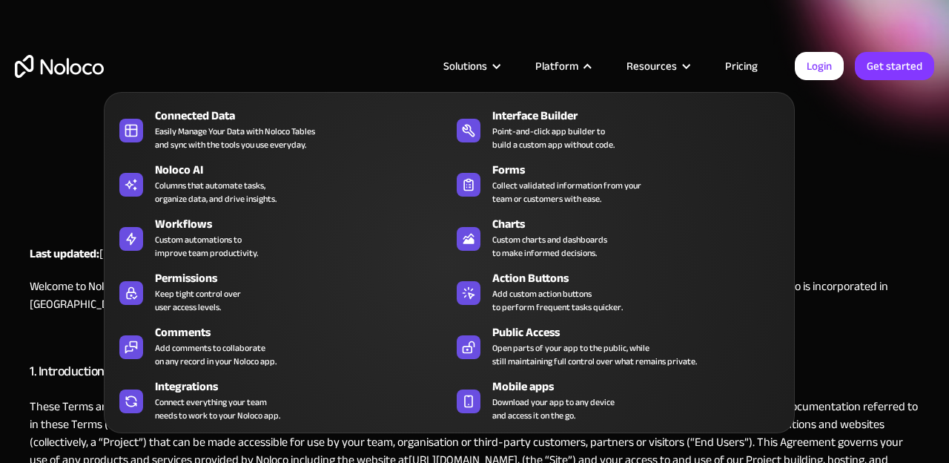
click at [941, 18] on div "Solutions Use Cases Business Types Project Management Keep track of customers, …" at bounding box center [474, 69] width 949 height 139
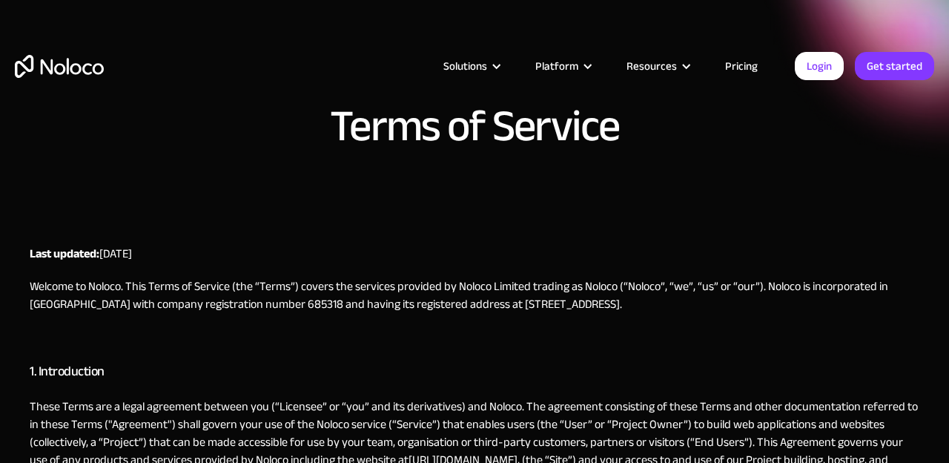
click at [938, 4] on div "Solutions Use Cases Business Types Project Management Keep track of customers, …" at bounding box center [474, 69] width 949 height 139
